Goal: Navigation & Orientation: Find specific page/section

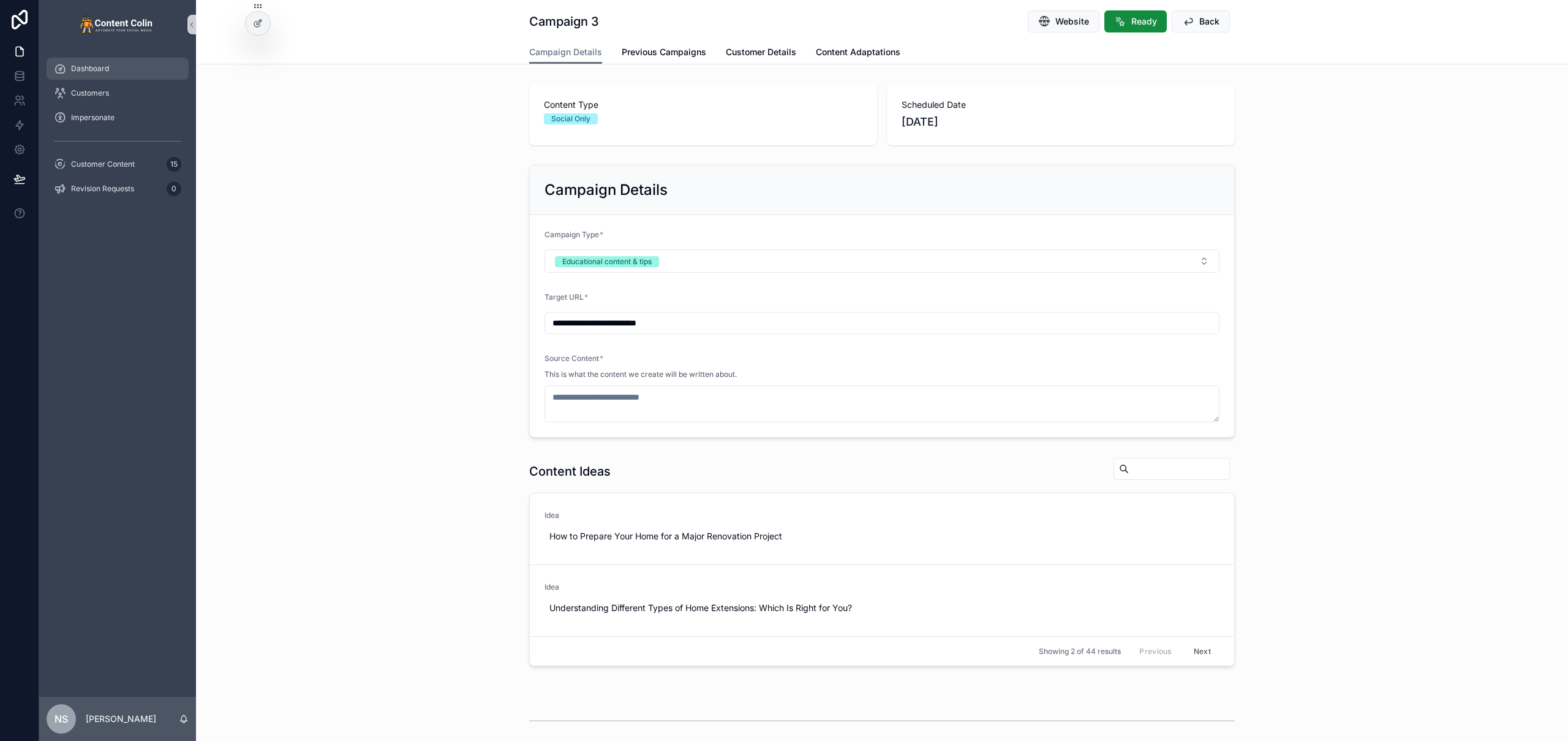
click at [86, 76] on div "Dashboard" at bounding box center [117, 68] width 127 height 19
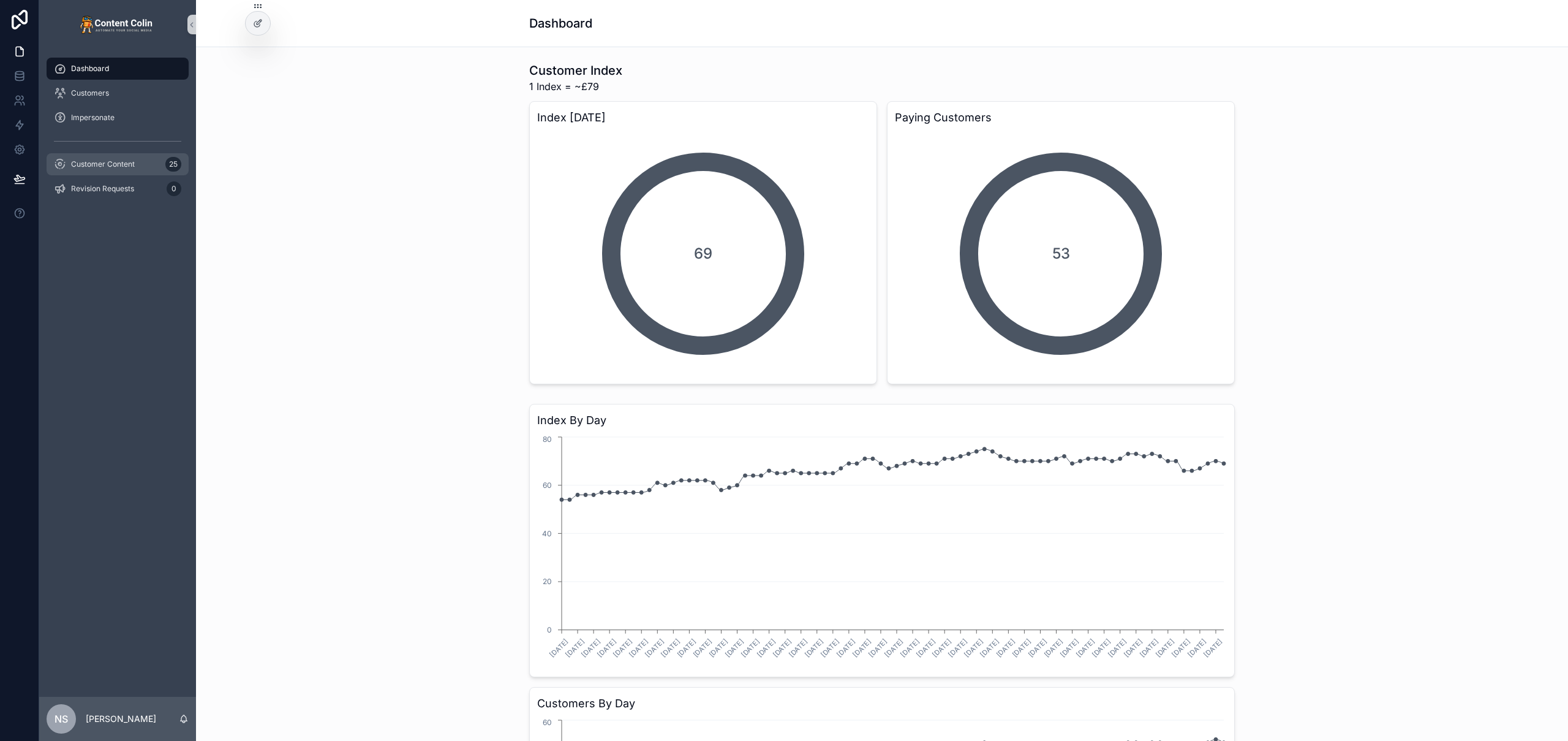
click at [137, 162] on div "Customer Content 25" at bounding box center [117, 164] width 127 height 19
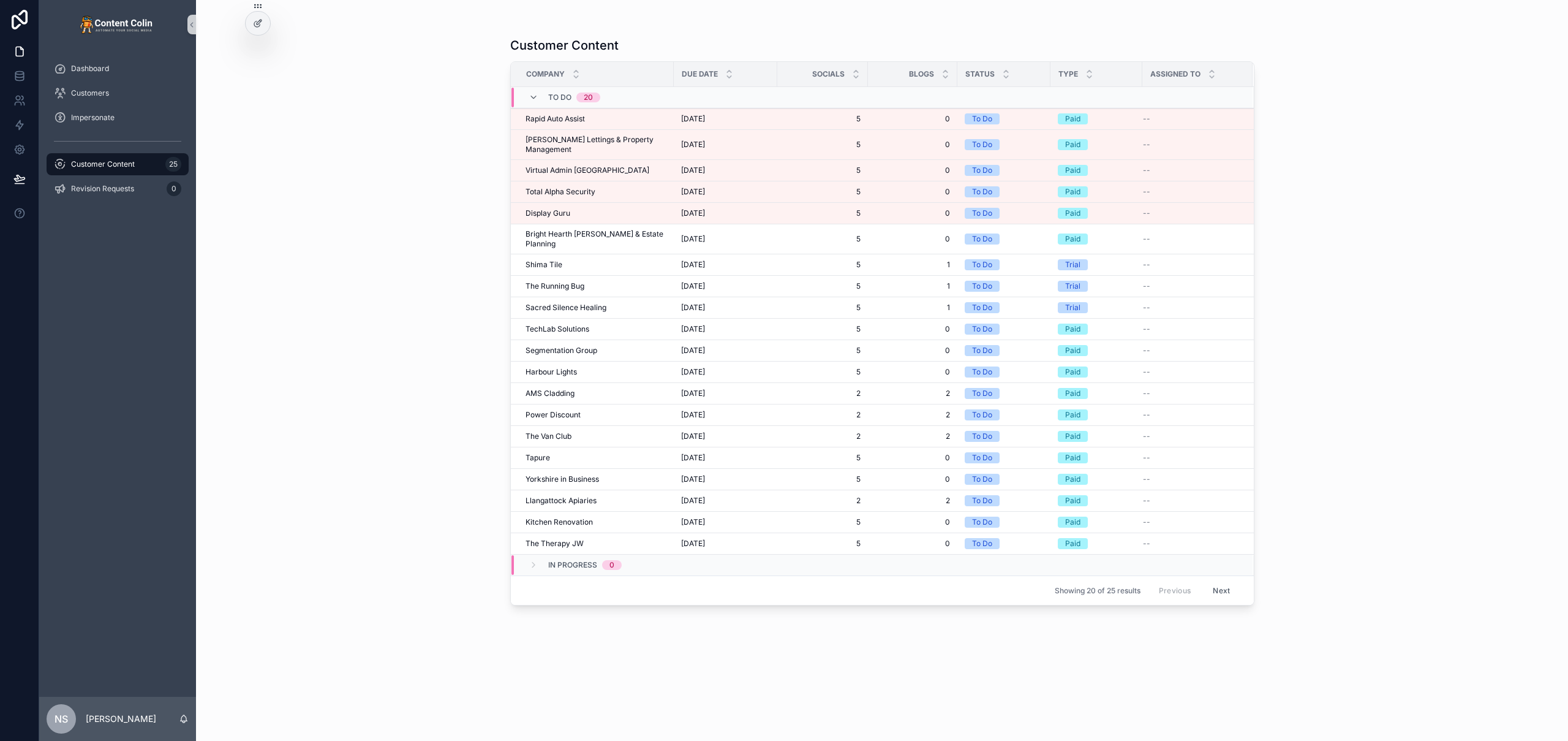
click at [1222, 581] on button "Next" at bounding box center [1222, 590] width 34 height 19
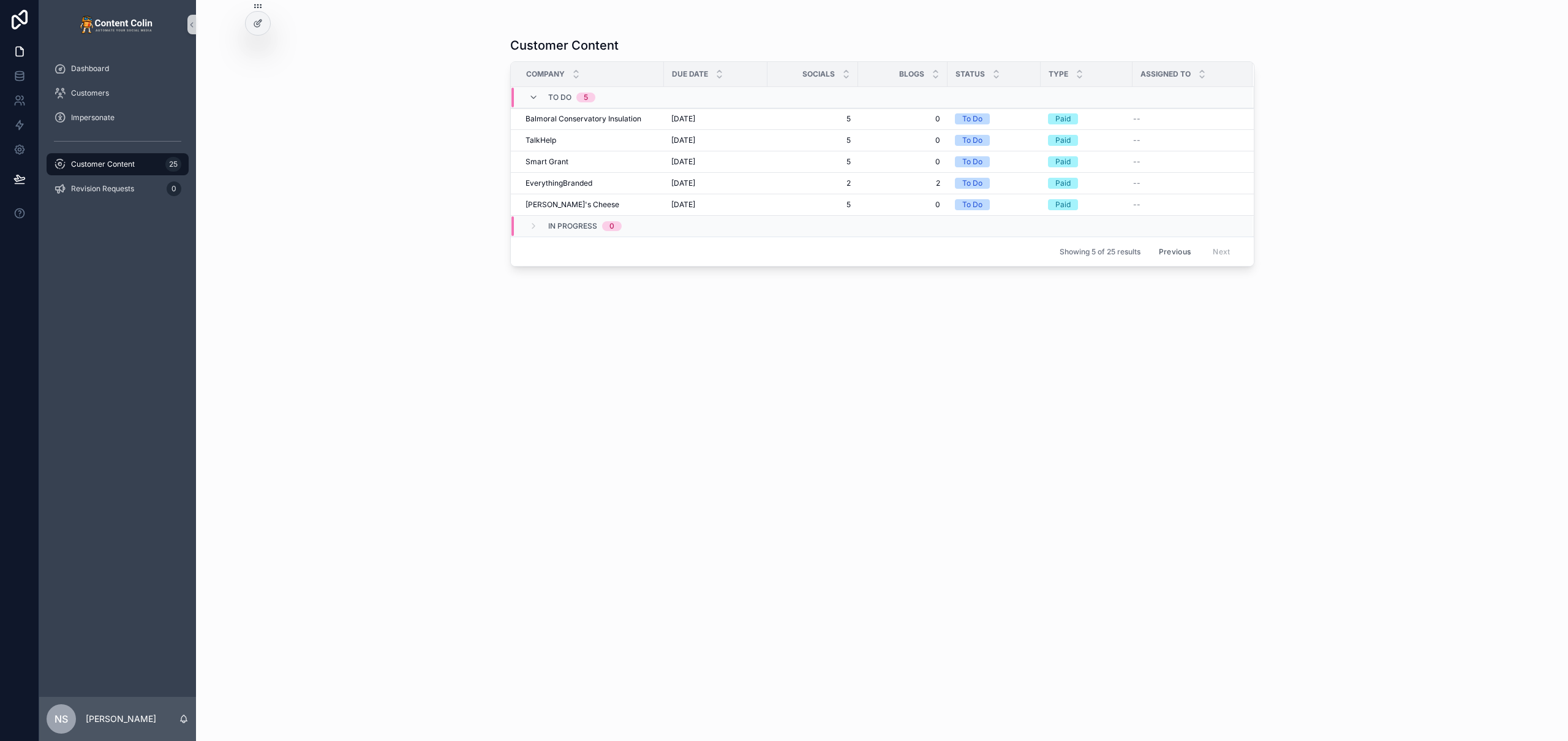
click at [1191, 249] on button "Previous" at bounding box center [1175, 252] width 49 height 19
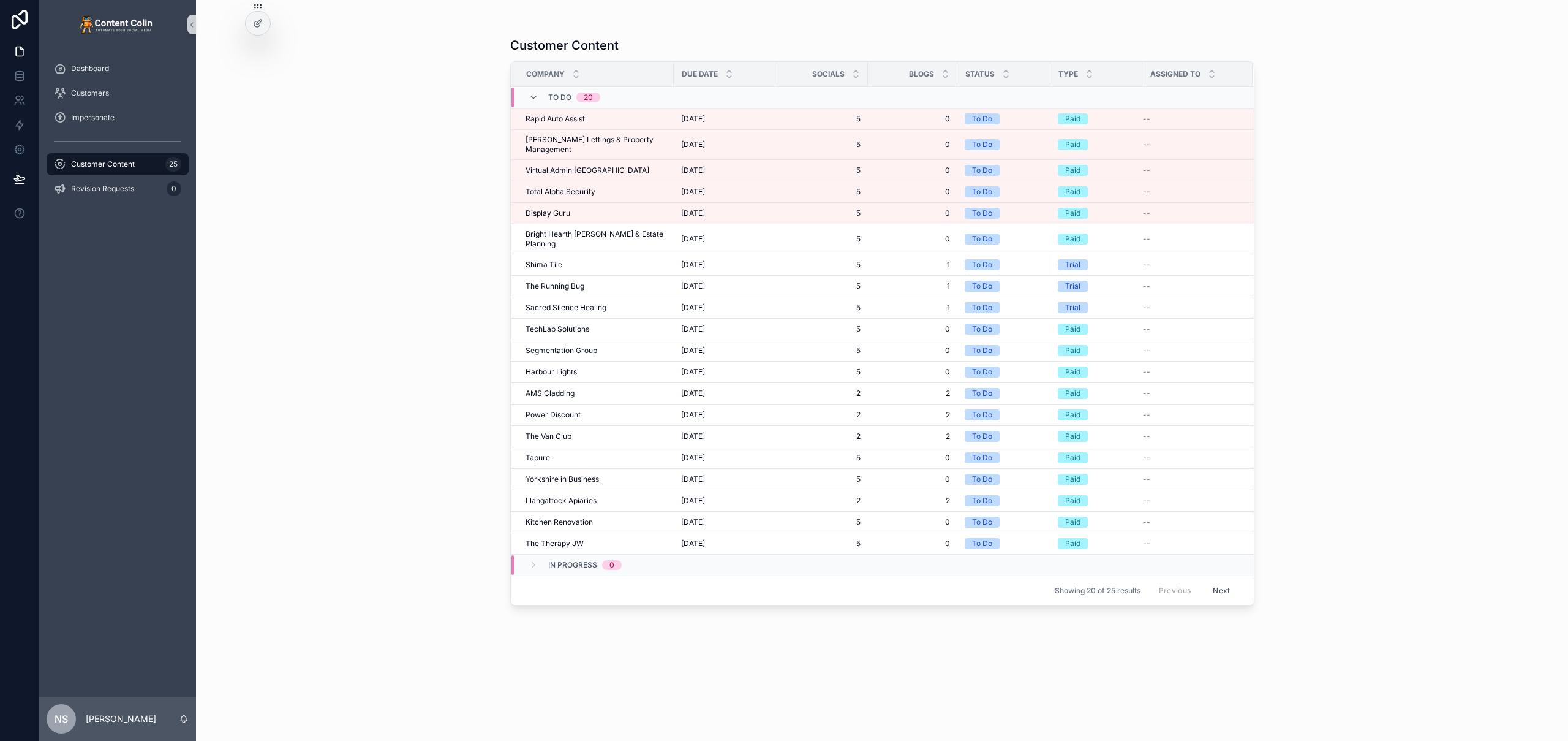
click at [1225, 581] on button "Next" at bounding box center [1222, 590] width 34 height 19
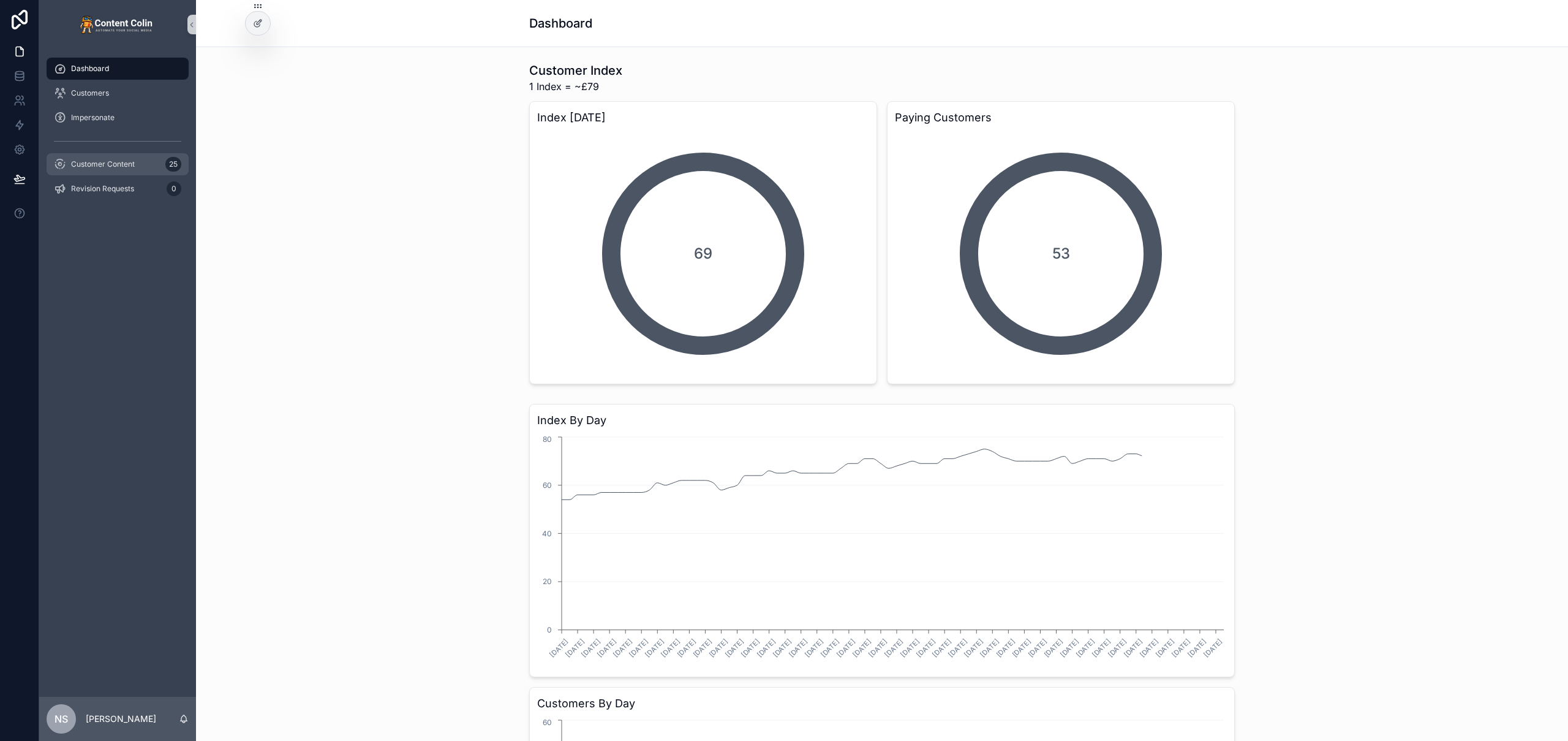
click at [97, 162] on span "Customer Content" at bounding box center [103, 164] width 64 height 10
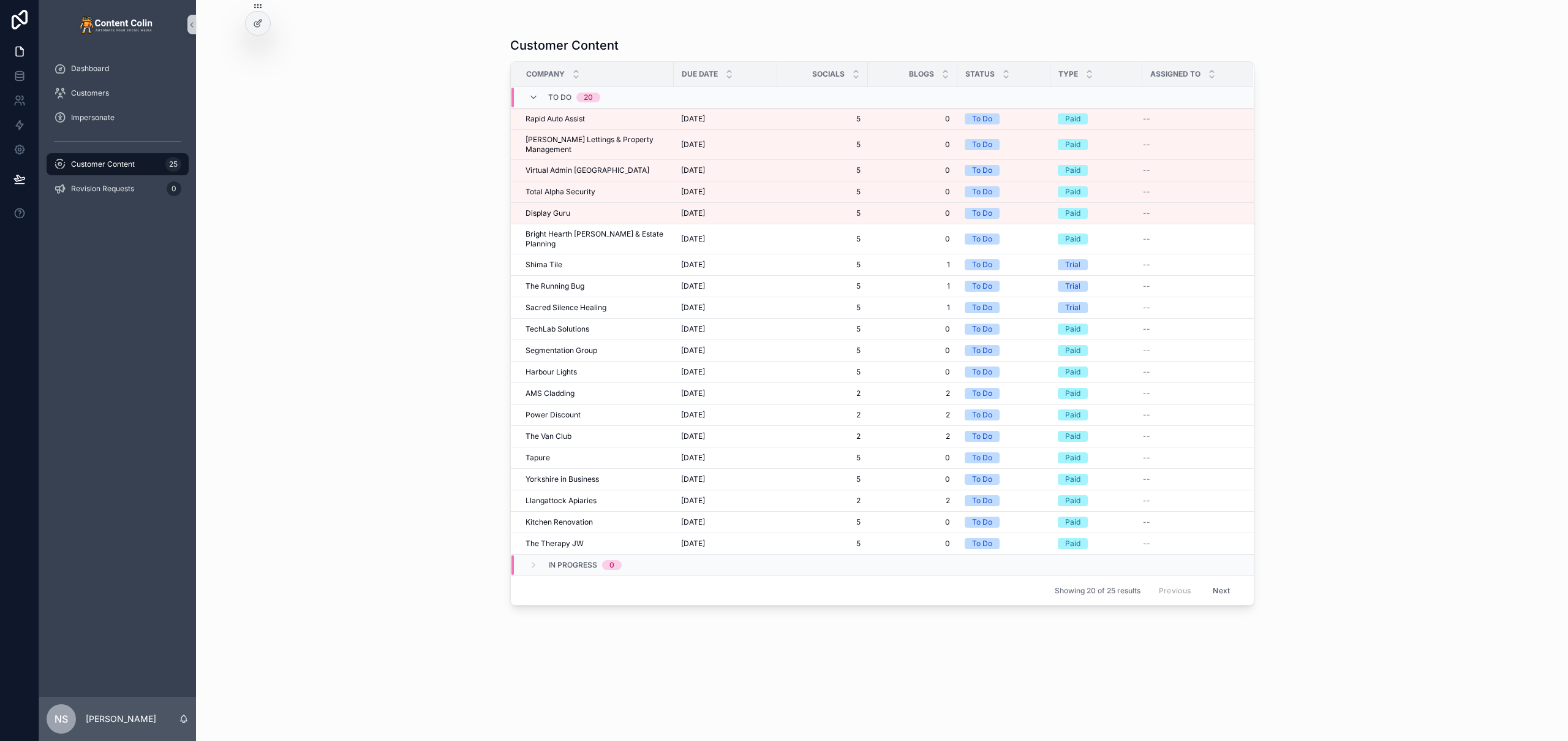
click at [379, 228] on div "Customer Content Company Due Date Socials Blogs Status Type Assigned To To Do 2…" at bounding box center [882, 370] width 1372 height 741
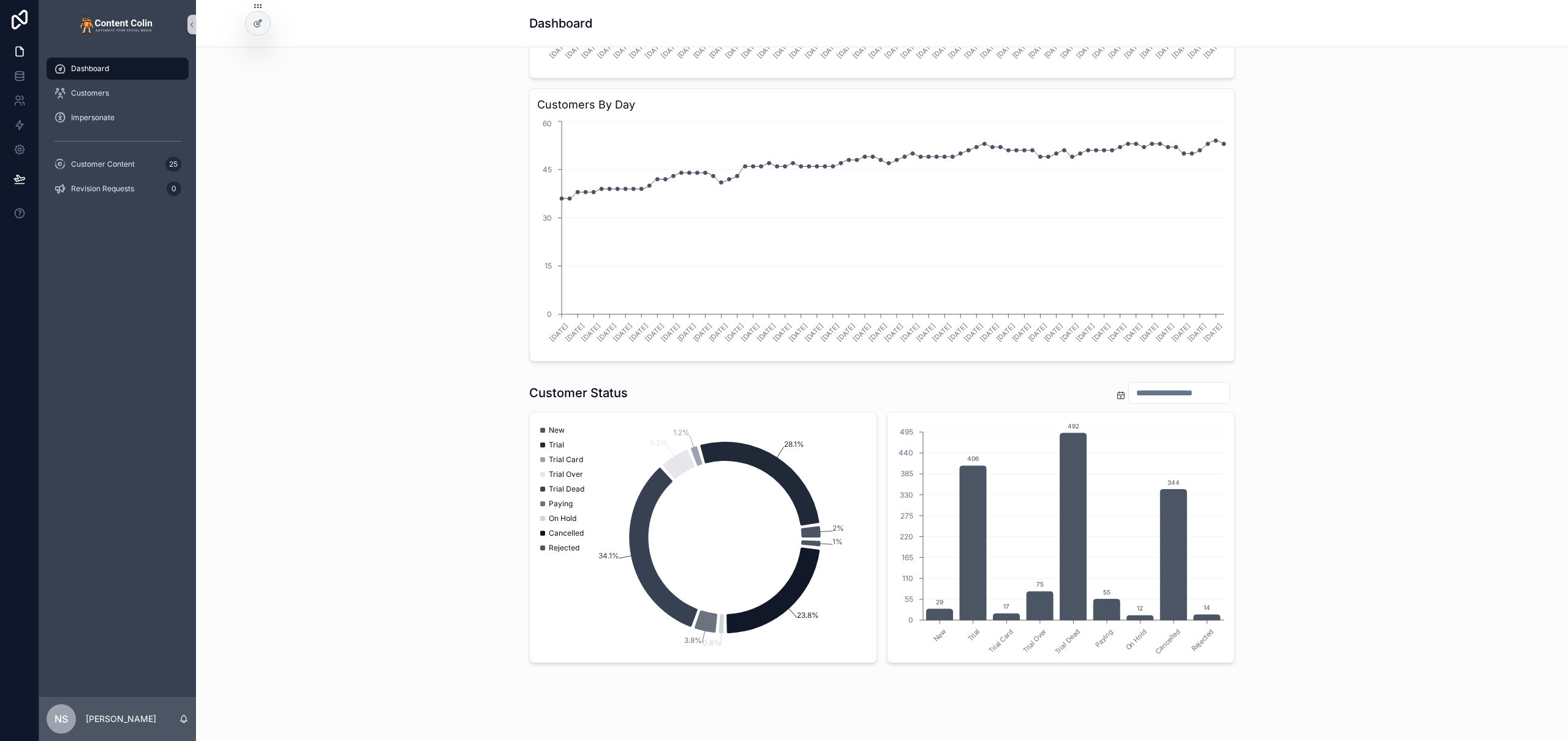
scroll to position [624, 0]
